Goal: Obtain resource: Obtain resource

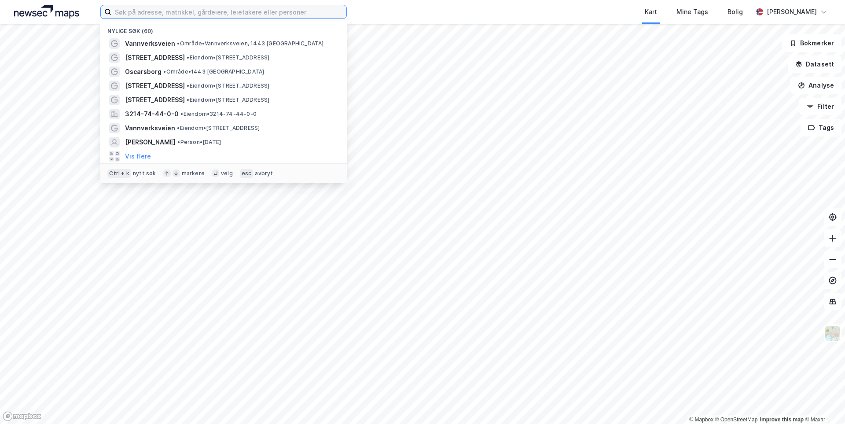
click at [144, 8] on input at bounding box center [228, 11] width 235 height 13
click at [136, 16] on input at bounding box center [228, 11] width 235 height 13
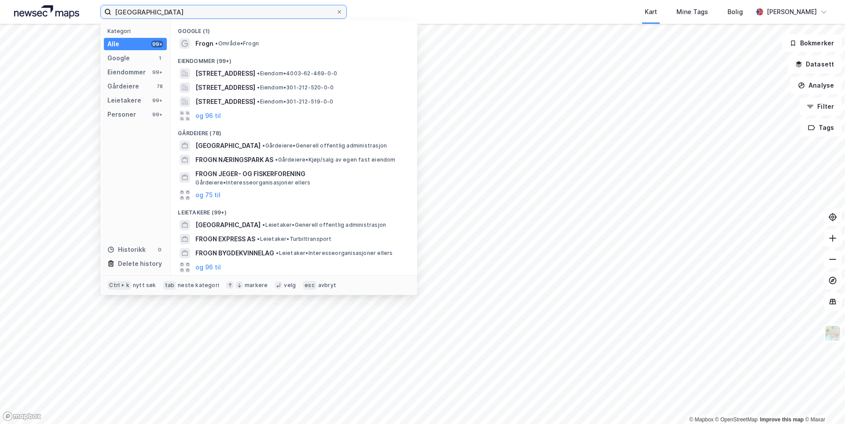
type input "[GEOGRAPHIC_DATA]"
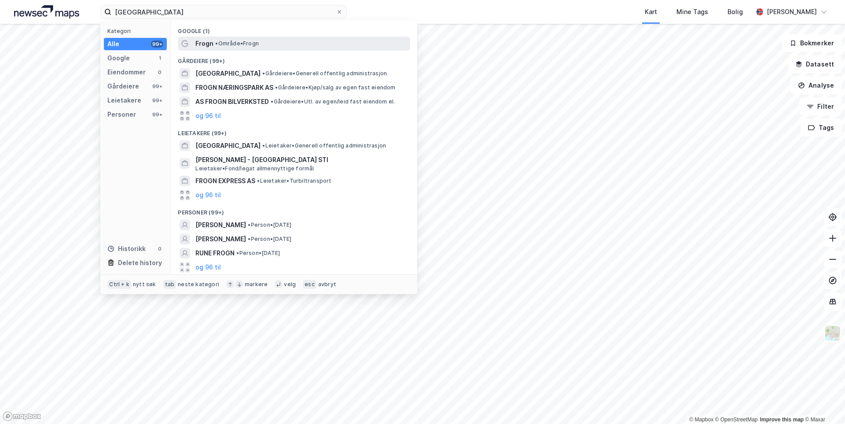
click at [207, 43] on span "Frogn" at bounding box center [204, 43] width 18 height 11
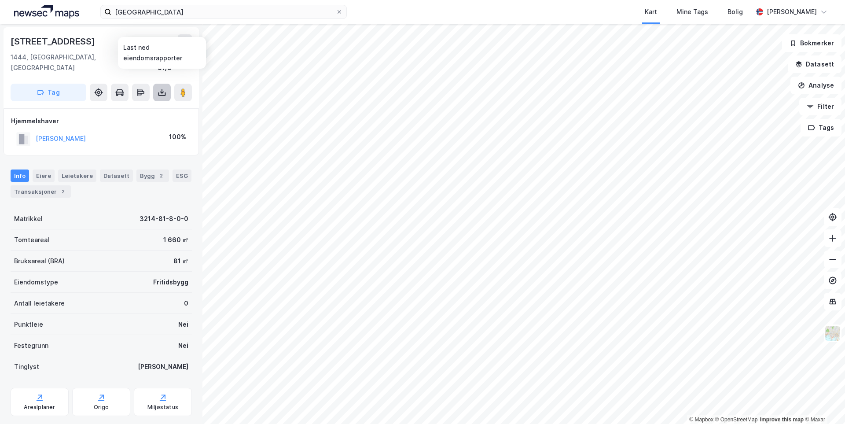
click at [165, 92] on icon at bounding box center [161, 94] width 7 height 4
click at [125, 106] on div "Last ned grunnbok" at bounding box center [118, 109] width 51 height 7
